Goal: Information Seeking & Learning: Learn about a topic

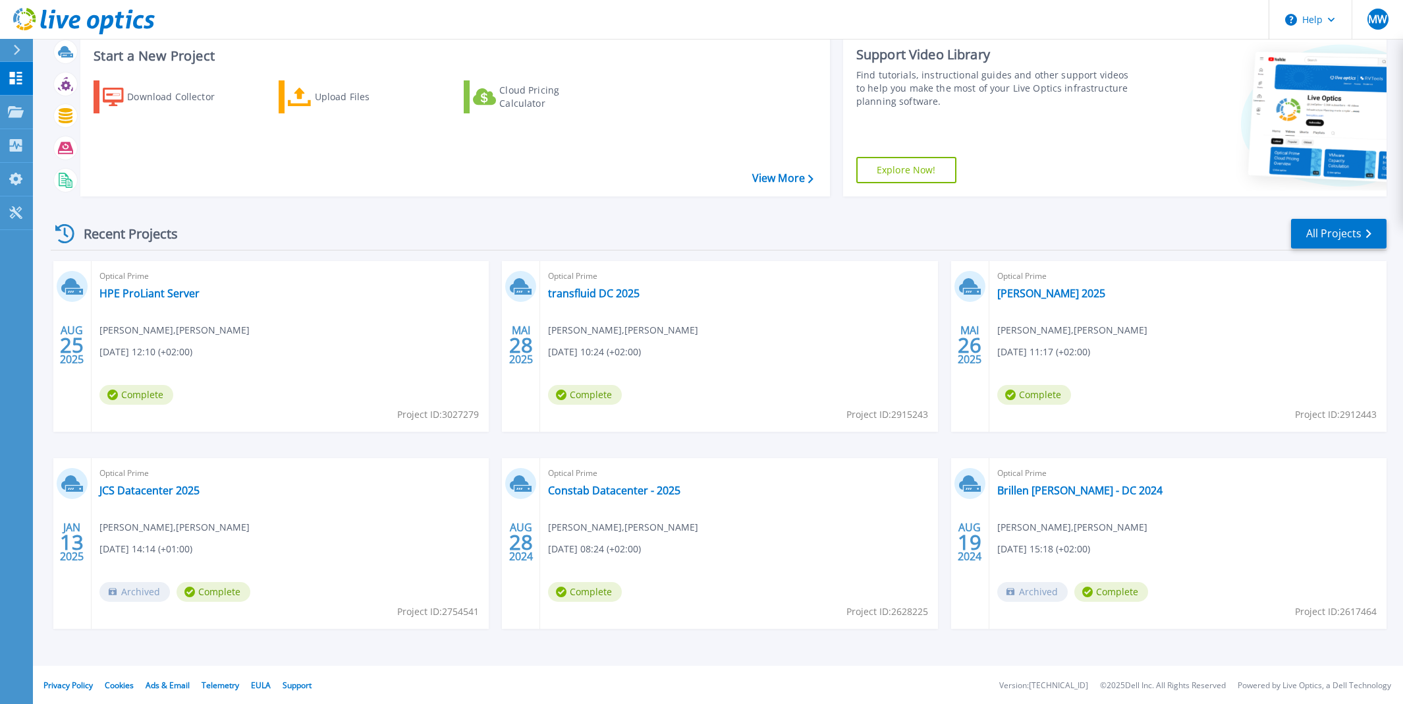
scroll to position [82, 0]
click at [625, 492] on link "Constab Datacenter - 2025" at bounding box center [614, 488] width 132 height 13
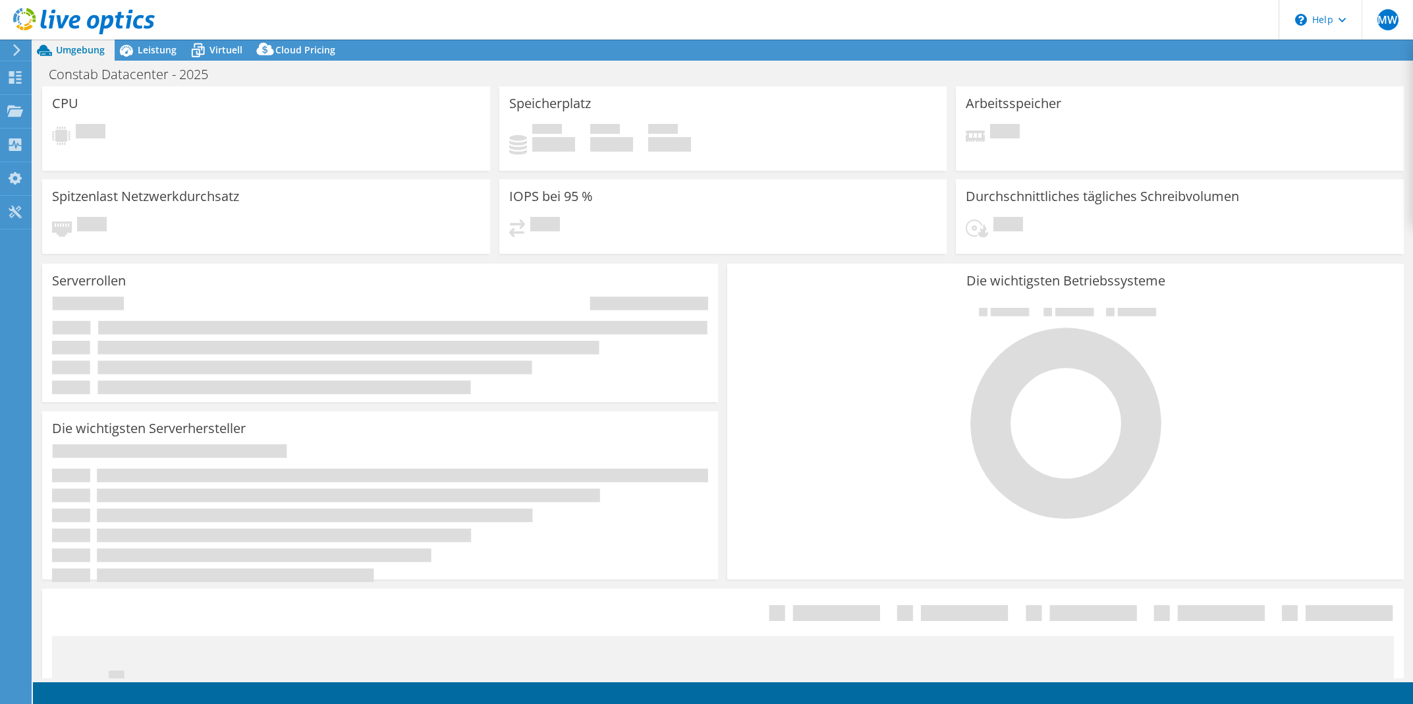
select select "USD"
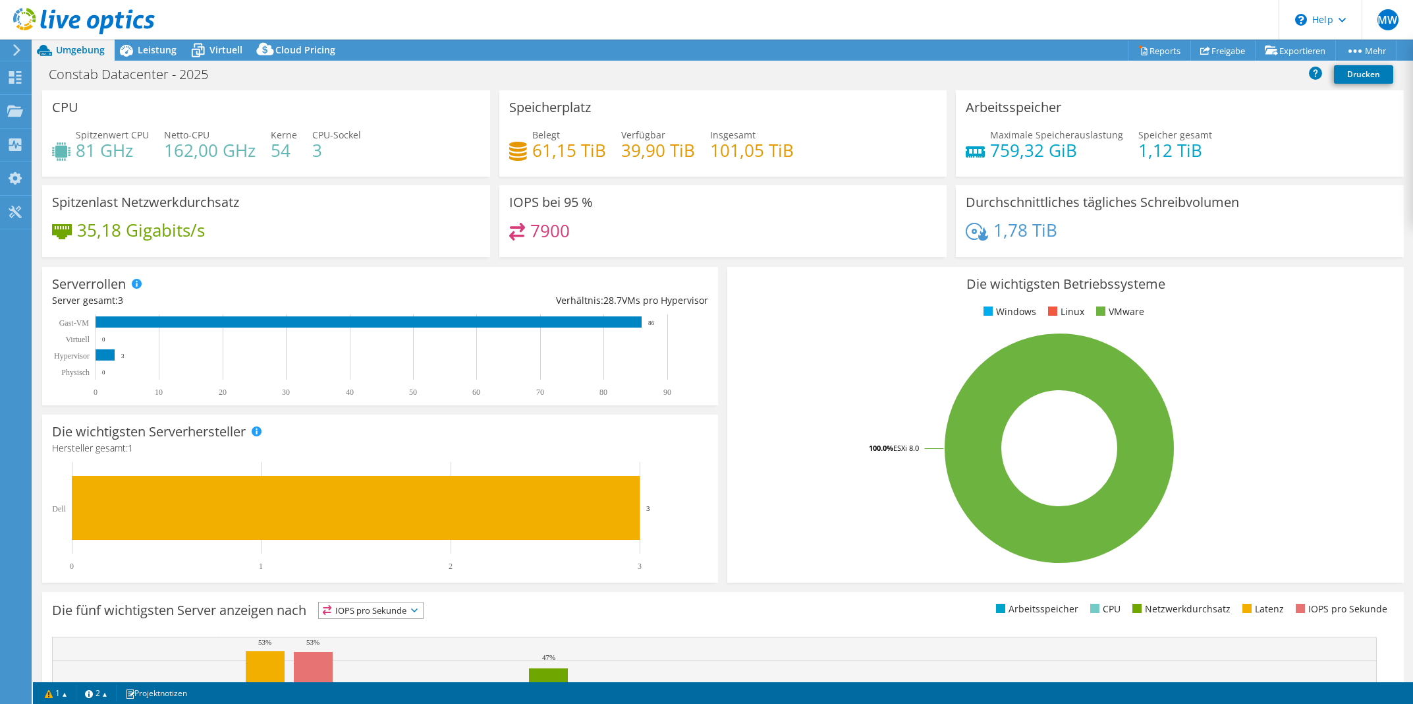
click at [532, 156] on h4 "61,15 TiB" at bounding box center [569, 150] width 74 height 14
click at [797, 172] on div "Speicherplatz Belegt 61,15 TiB Verfügbar 39,90 TiB Insgesamt 101,05 TiB" at bounding box center [723, 133] width 448 height 86
click at [167, 51] on span "Leistung" at bounding box center [157, 49] width 39 height 13
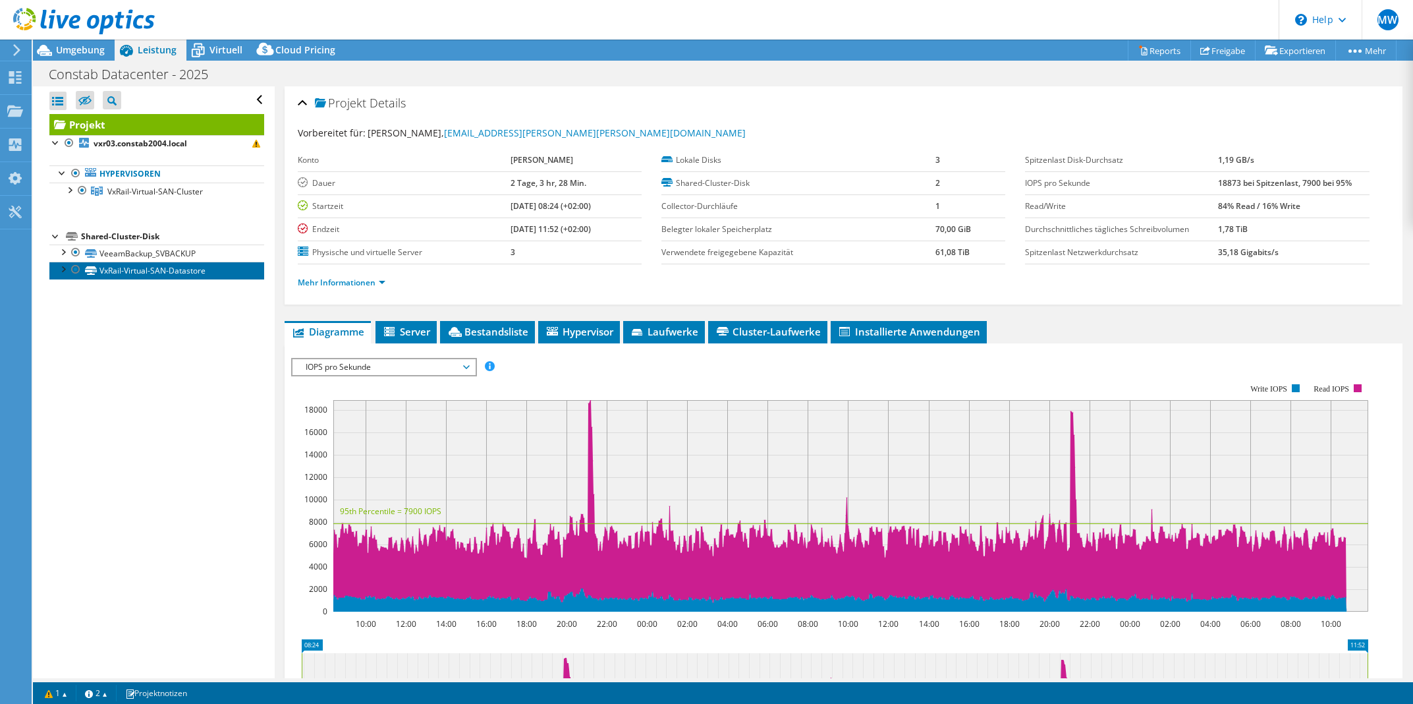
click at [158, 276] on link "VxRail-Virtual-SAN-Datastore" at bounding box center [156, 270] width 215 height 17
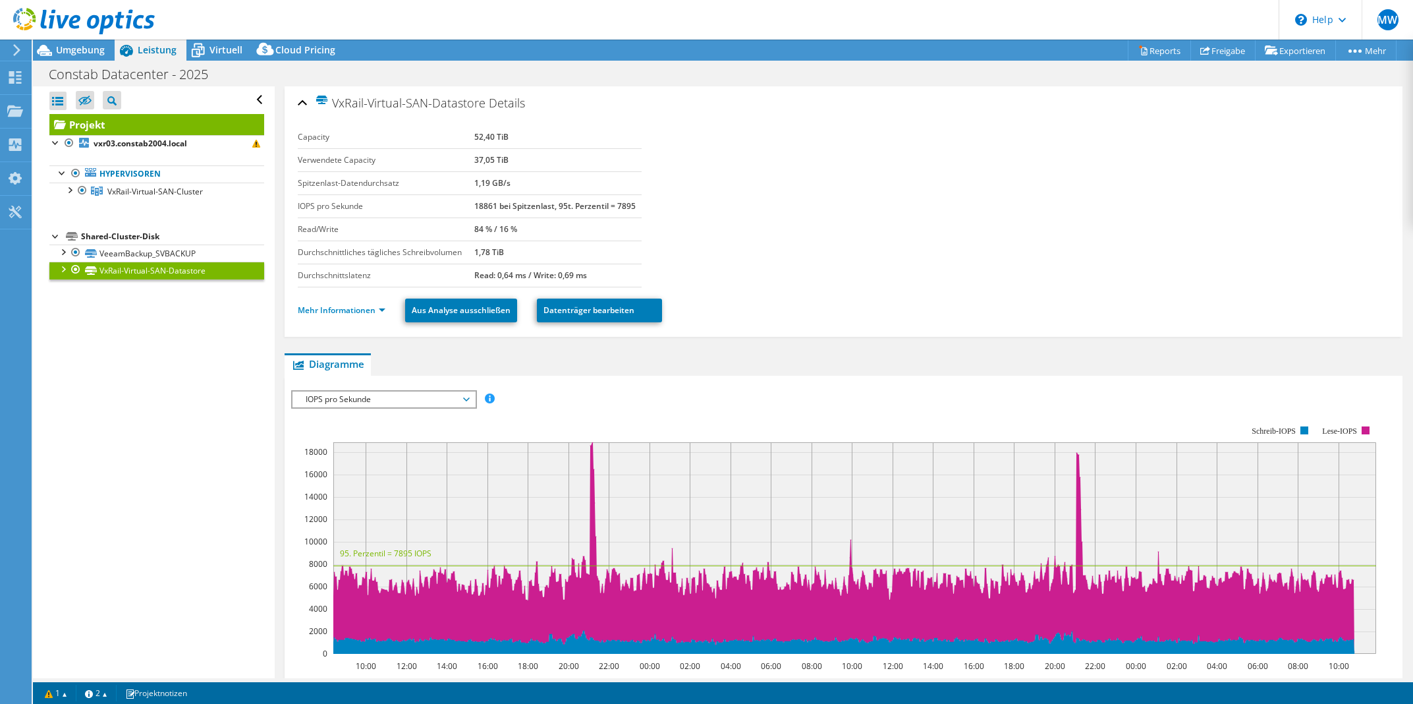
drag, startPoint x: 472, startPoint y: 134, endPoint x: 548, endPoint y: 136, distance: 75.8
click at [548, 136] on tr "Capacity 52,40 TiB" at bounding box center [470, 137] width 344 height 23
click at [644, 113] on div "VxRail-Virtual-SAN-Datastore Details" at bounding box center [844, 104] width 1092 height 28
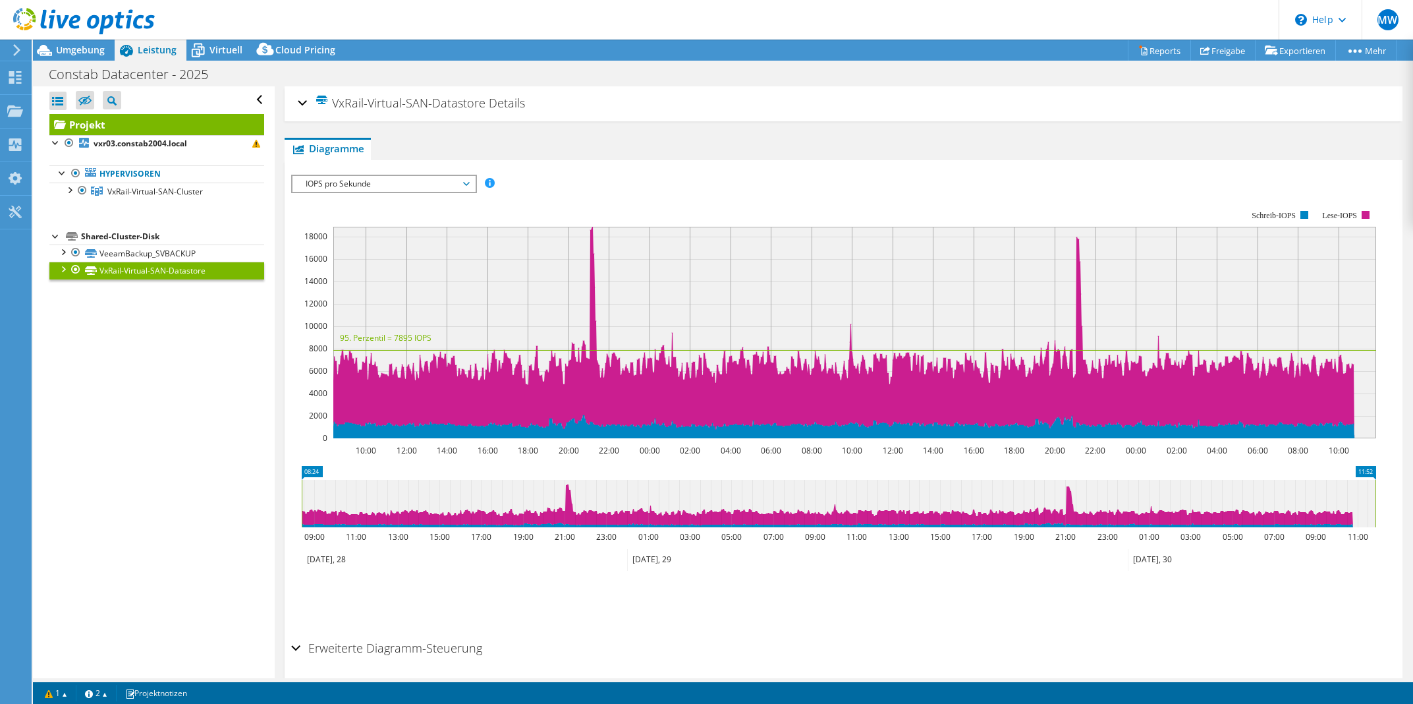
click at [627, 111] on div "VxRail-Virtual-SAN-Datastore Details" at bounding box center [844, 104] width 1092 height 28
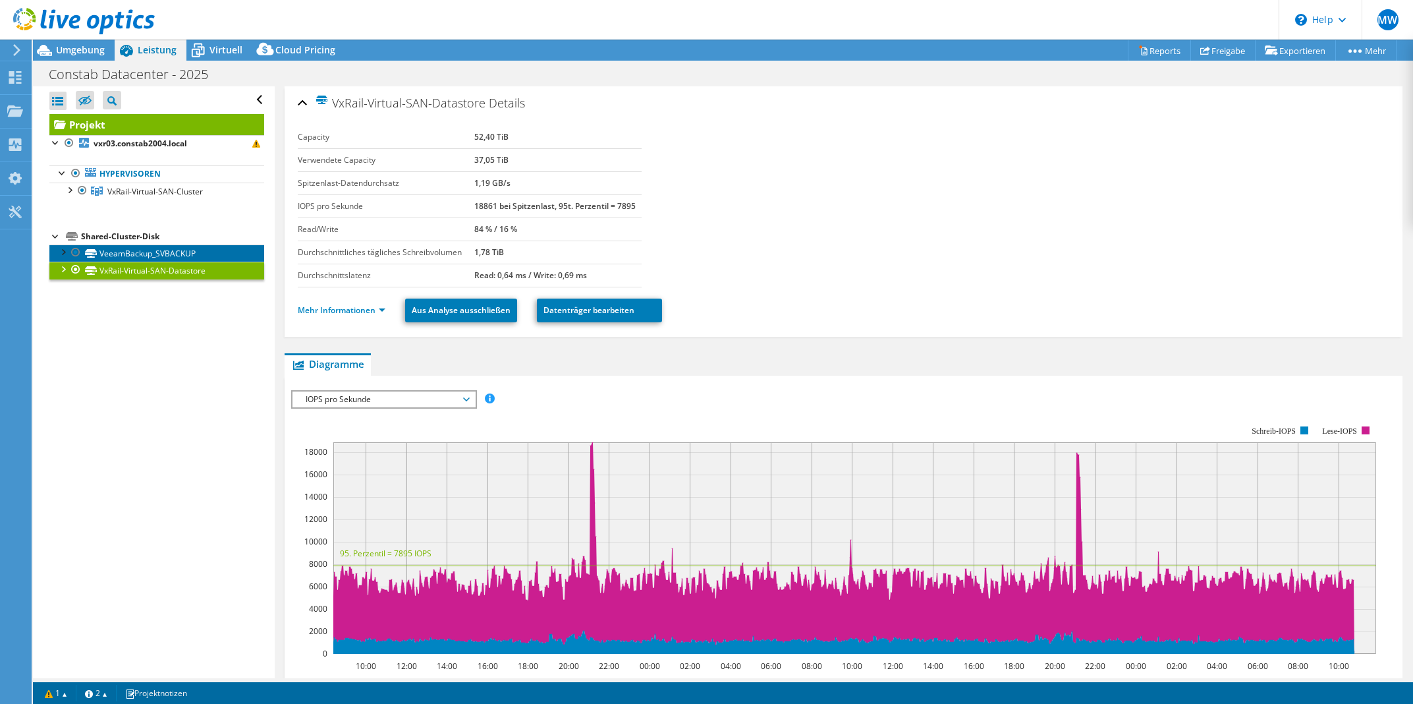
click at [167, 250] on link "VeeamBackup_SVBACKUP" at bounding box center [156, 252] width 215 height 17
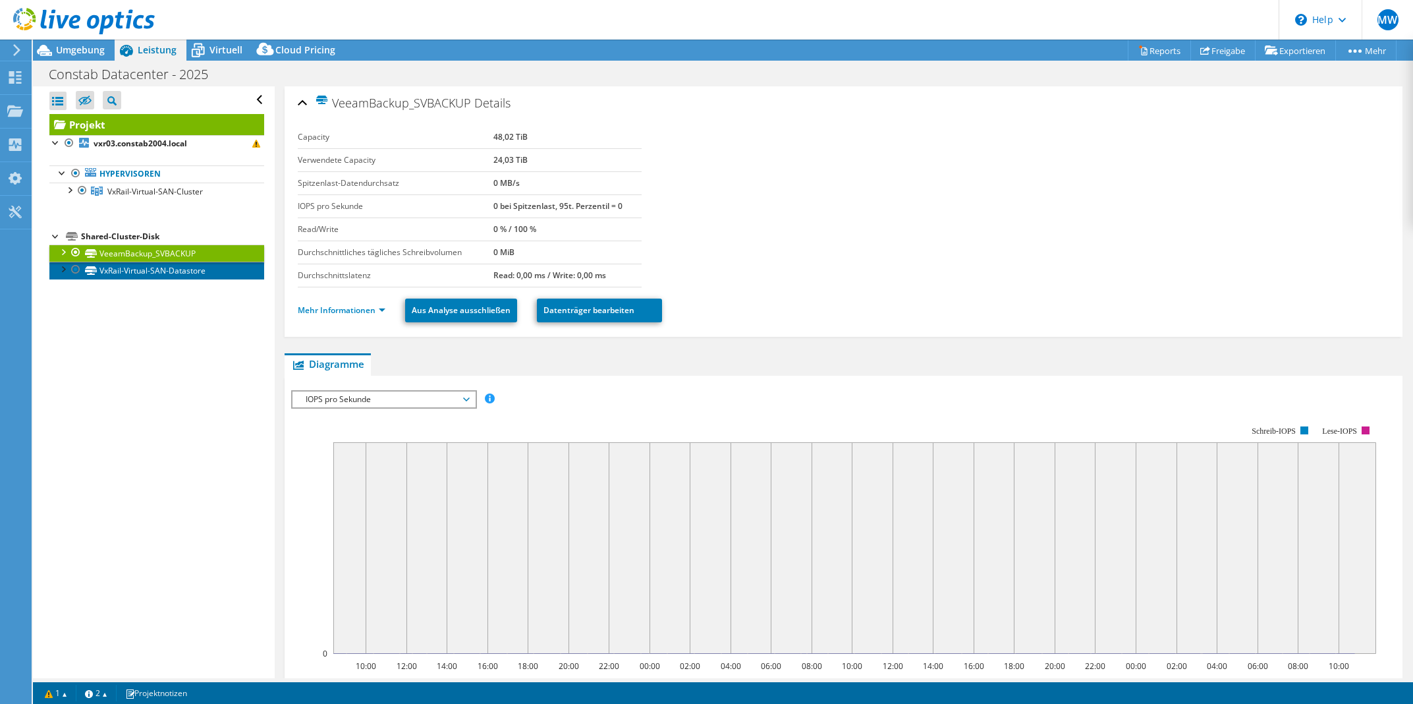
click at [167, 277] on link "VxRail-Virtual-SAN-Datastore" at bounding box center [156, 270] width 215 height 17
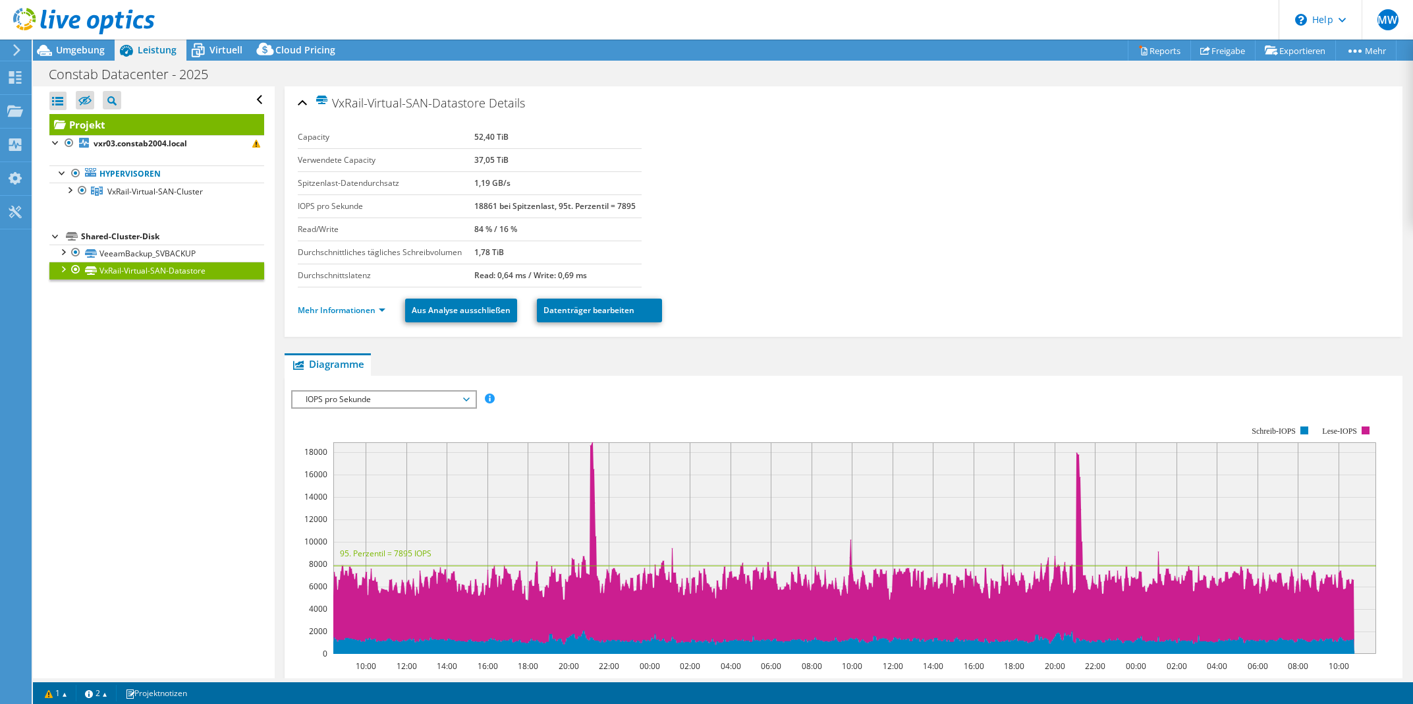
click at [1162, 190] on section "Capacity 52,40 TiB Verwendete Capacity 37,05 TiB Spitzenlast-Datendurchsatz 1,1…" at bounding box center [844, 206] width 1092 height 161
click at [70, 50] on span "Umgebung" at bounding box center [80, 49] width 49 height 13
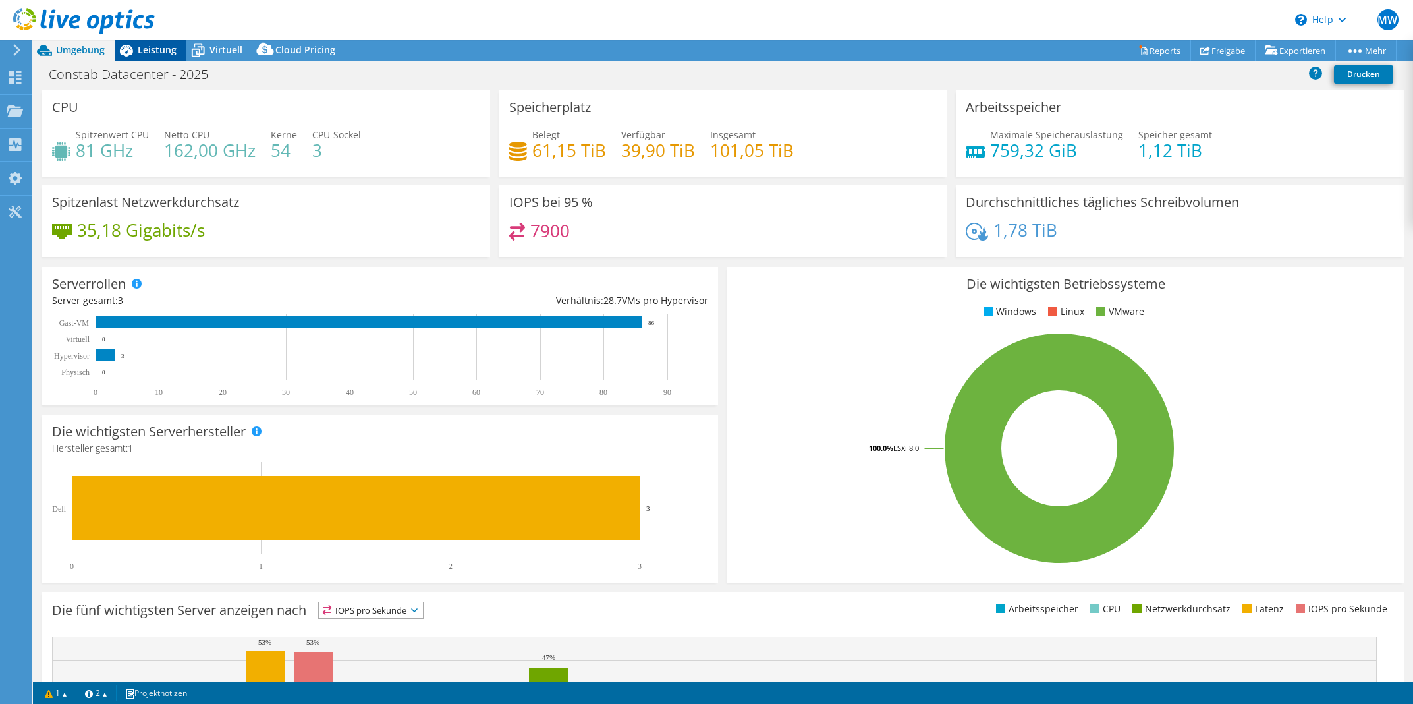
click at [153, 51] on span "Leistung" at bounding box center [157, 49] width 39 height 13
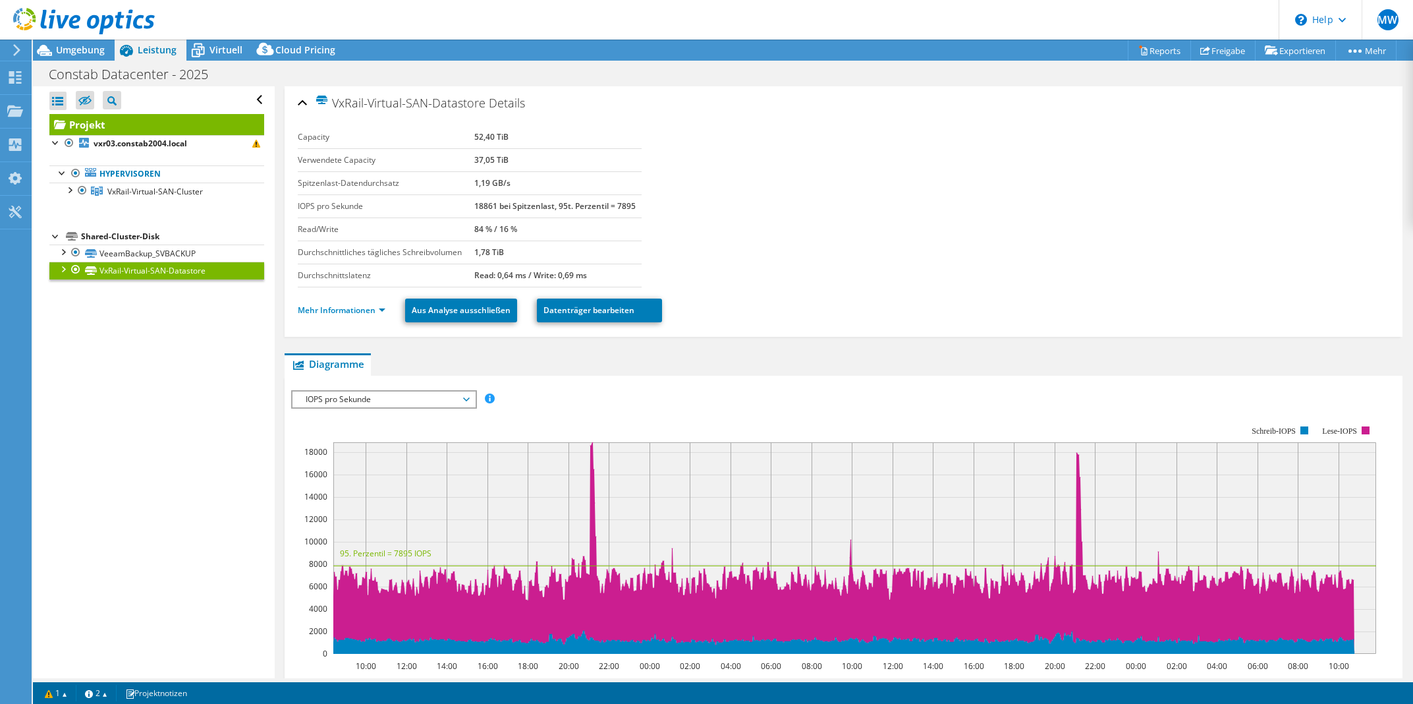
click at [66, 266] on div at bounding box center [62, 268] width 13 height 13
click at [67, 254] on div at bounding box center [62, 250] width 13 height 13
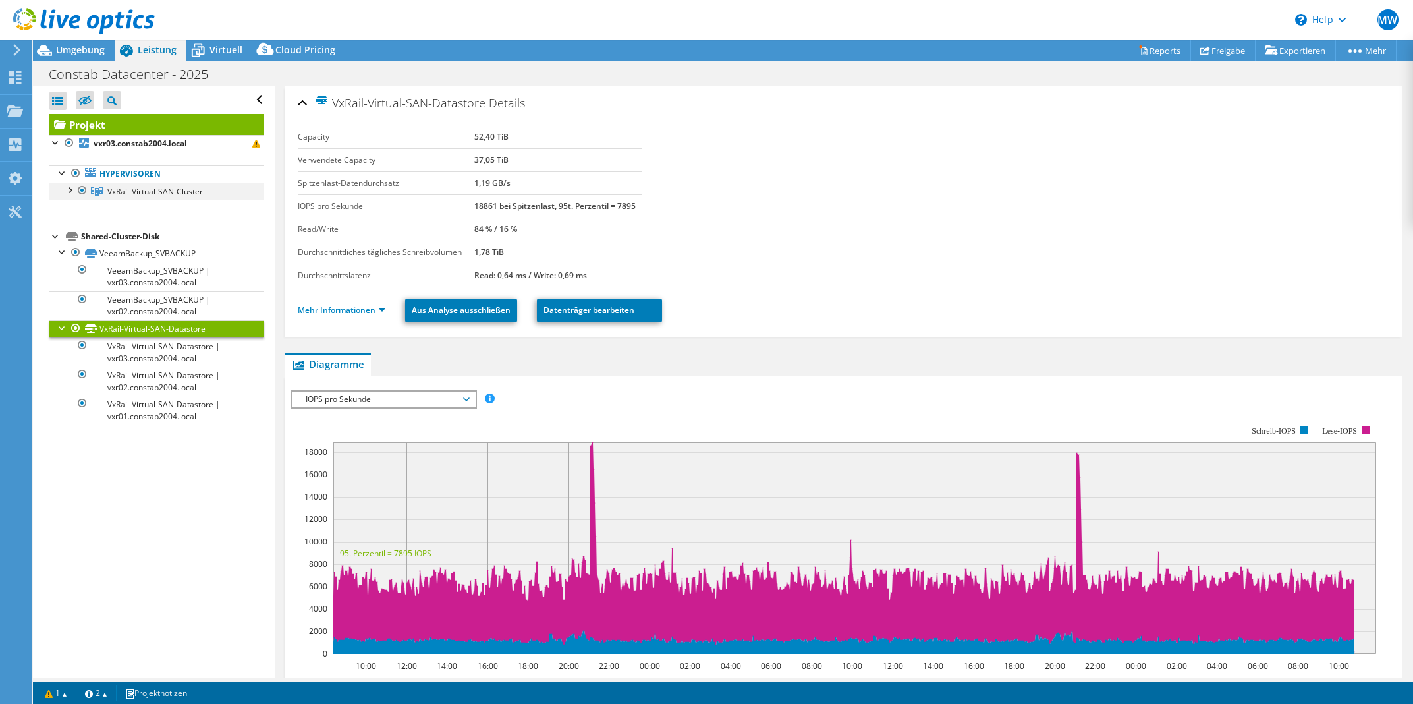
click at [68, 187] on div at bounding box center [69, 189] width 13 height 13
